Goal: Communication & Community: Share content

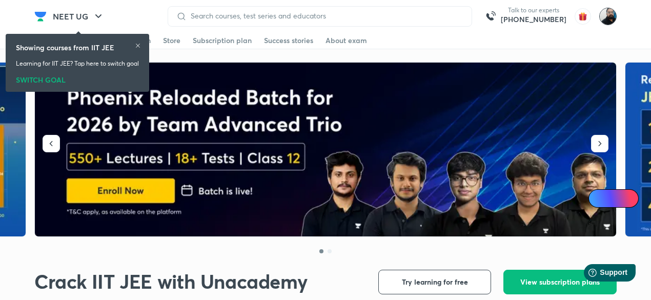
click at [605, 20] on img at bounding box center [607, 16] width 17 height 17
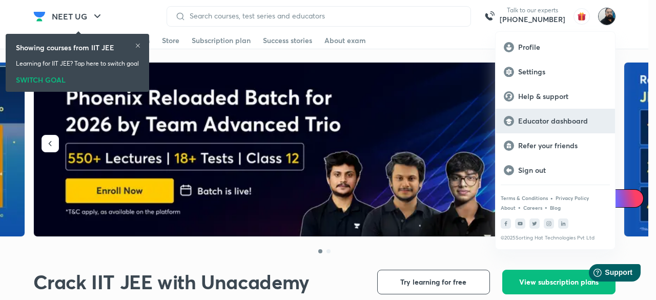
click at [541, 122] on p "Educator dashboard" at bounding box center [562, 120] width 89 height 9
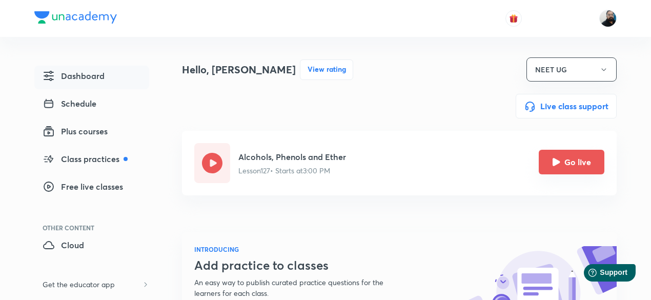
click at [570, 160] on button "Go live" at bounding box center [571, 162] width 66 height 25
